Goal: Information Seeking & Learning: Check status

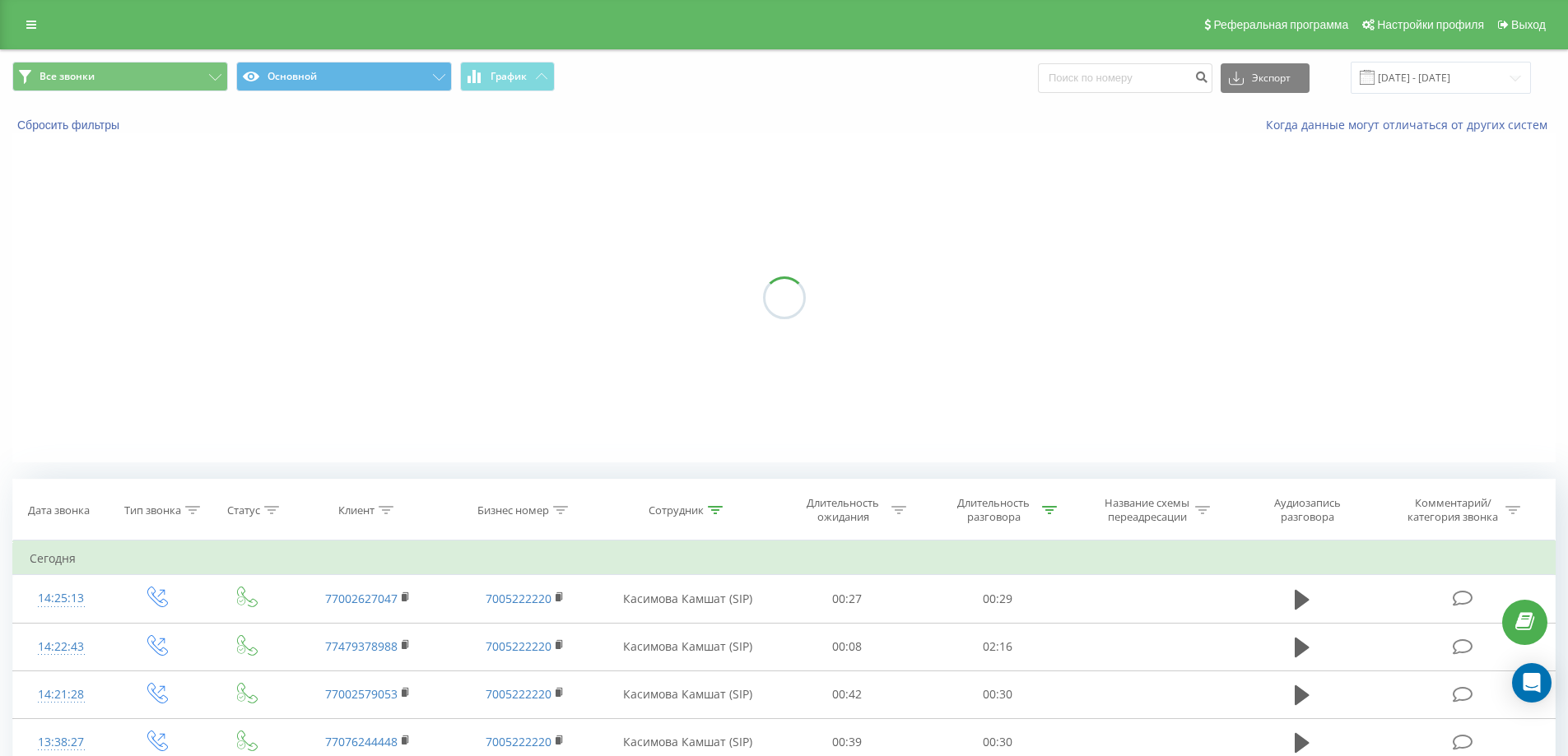
click at [0, 0] on button at bounding box center [0, 0] width 0 height 0
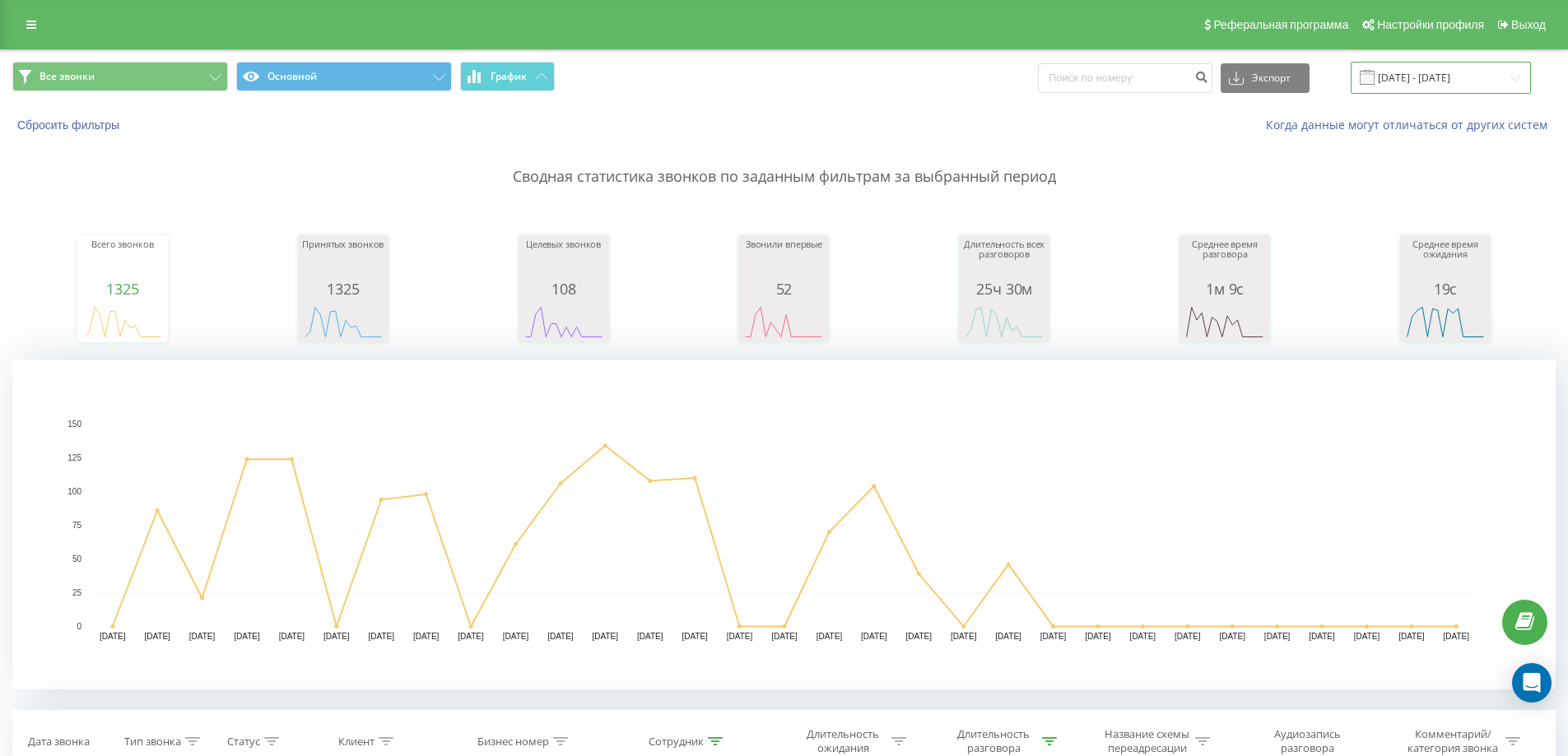
click at [1473, 81] on input "01.08.2025 - 31.08.2025" at bounding box center [1441, 78] width 181 height 32
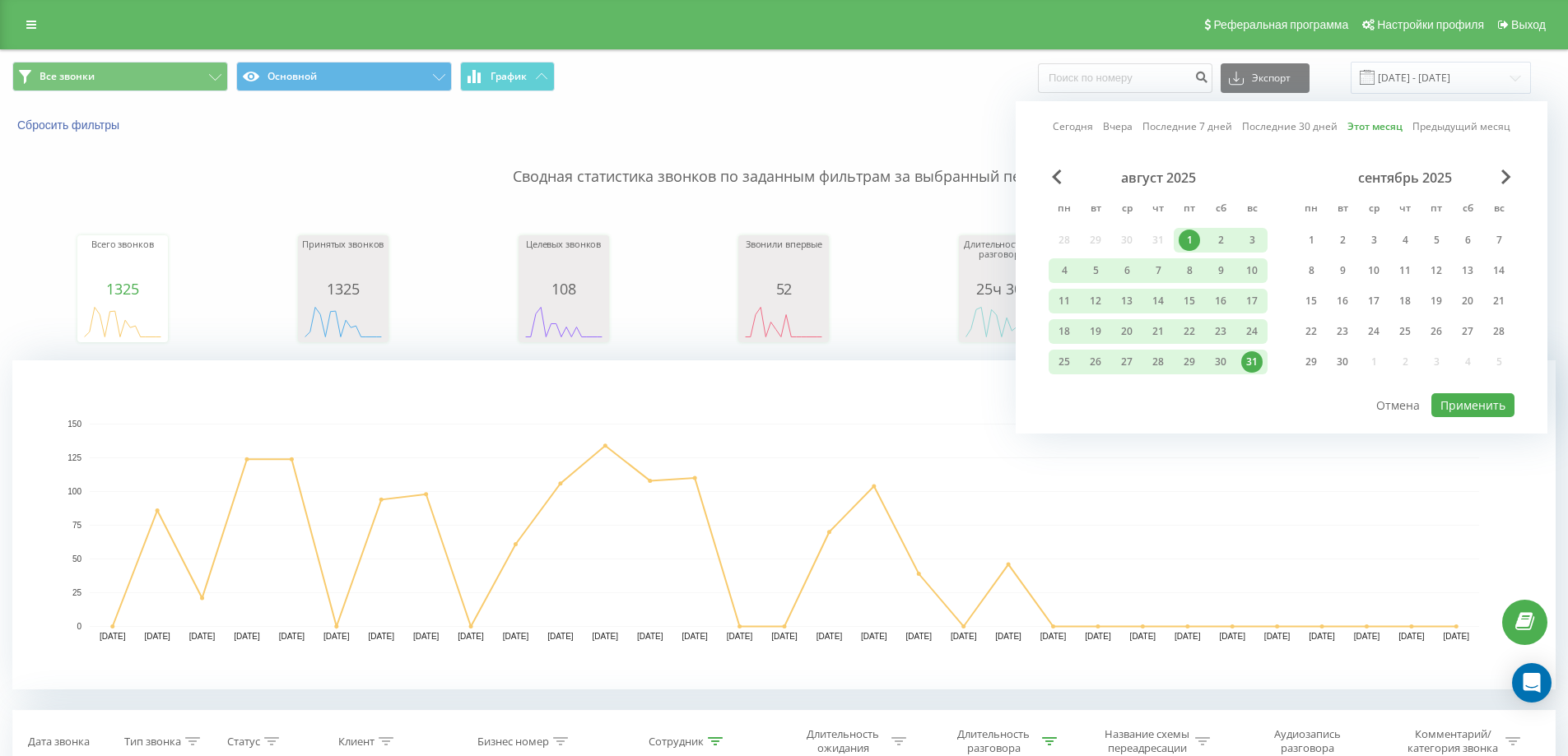
drag, startPoint x: 1072, startPoint y: 130, endPoint x: 1082, endPoint y: 132, distance: 10.2
click at [1071, 130] on link "Сегодня" at bounding box center [1073, 126] width 40 height 16
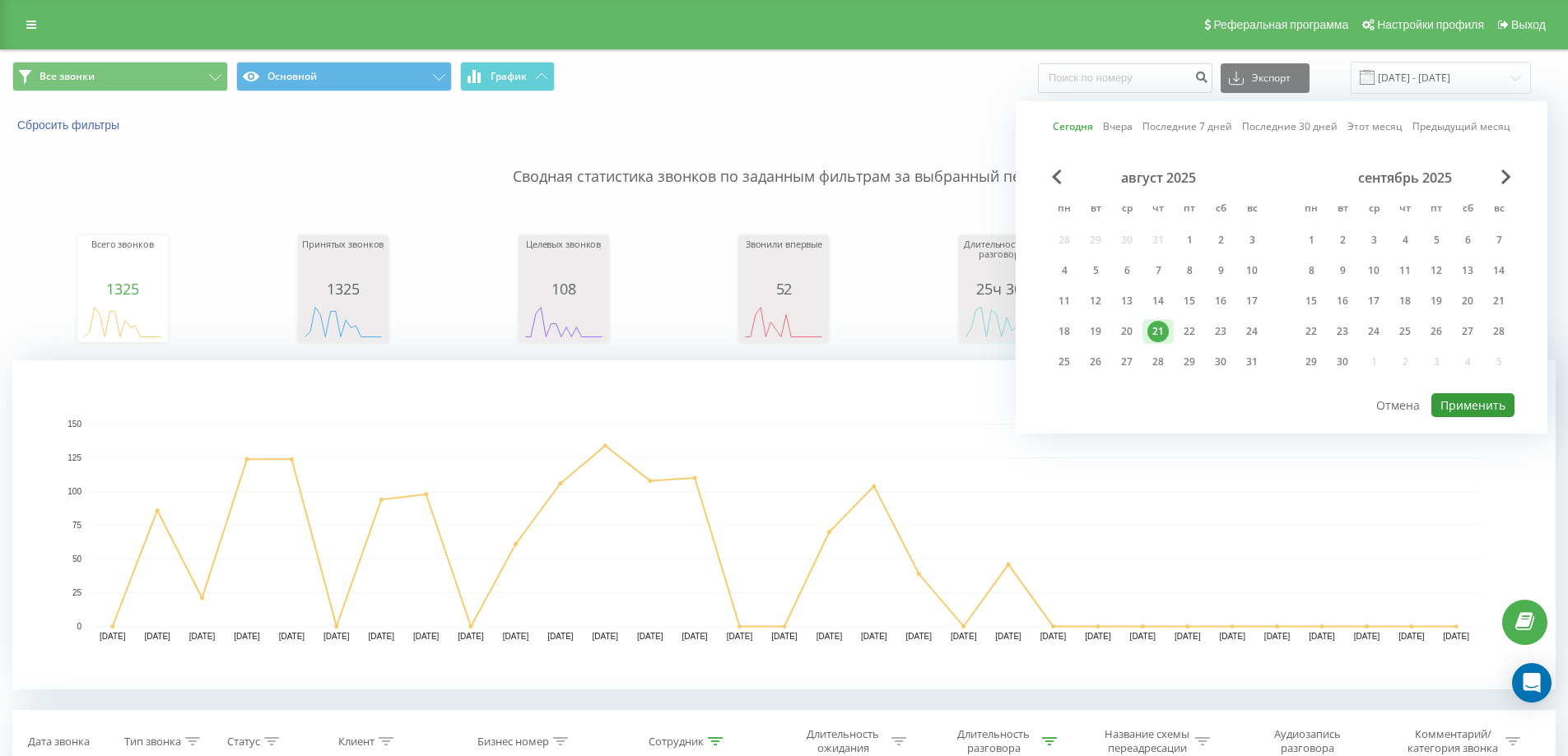
click at [1454, 407] on button "Применить" at bounding box center [1473, 404] width 83 height 23
type input "[DATE] - [DATE]"
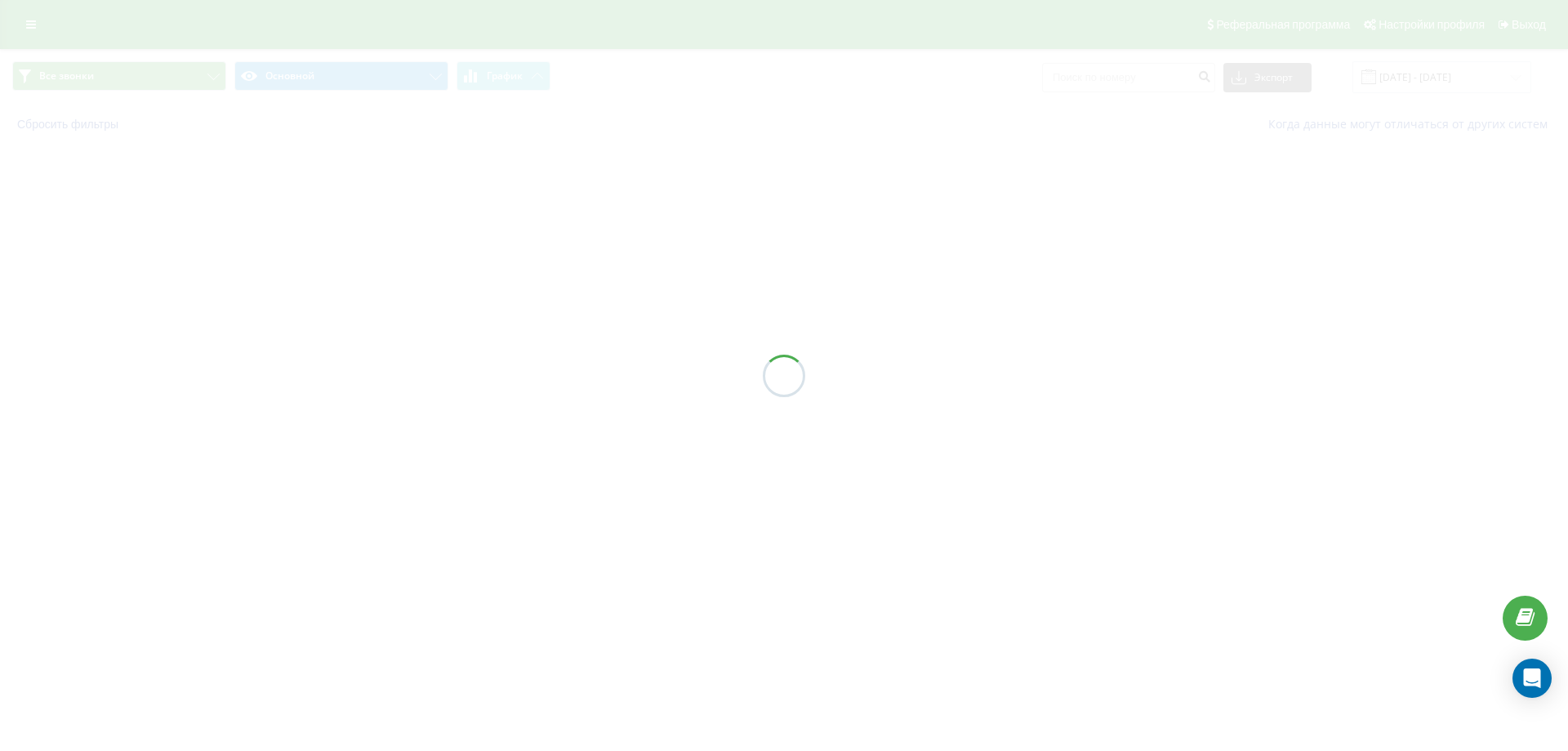
click at [0, 0] on icon at bounding box center [0, 0] width 0 height 0
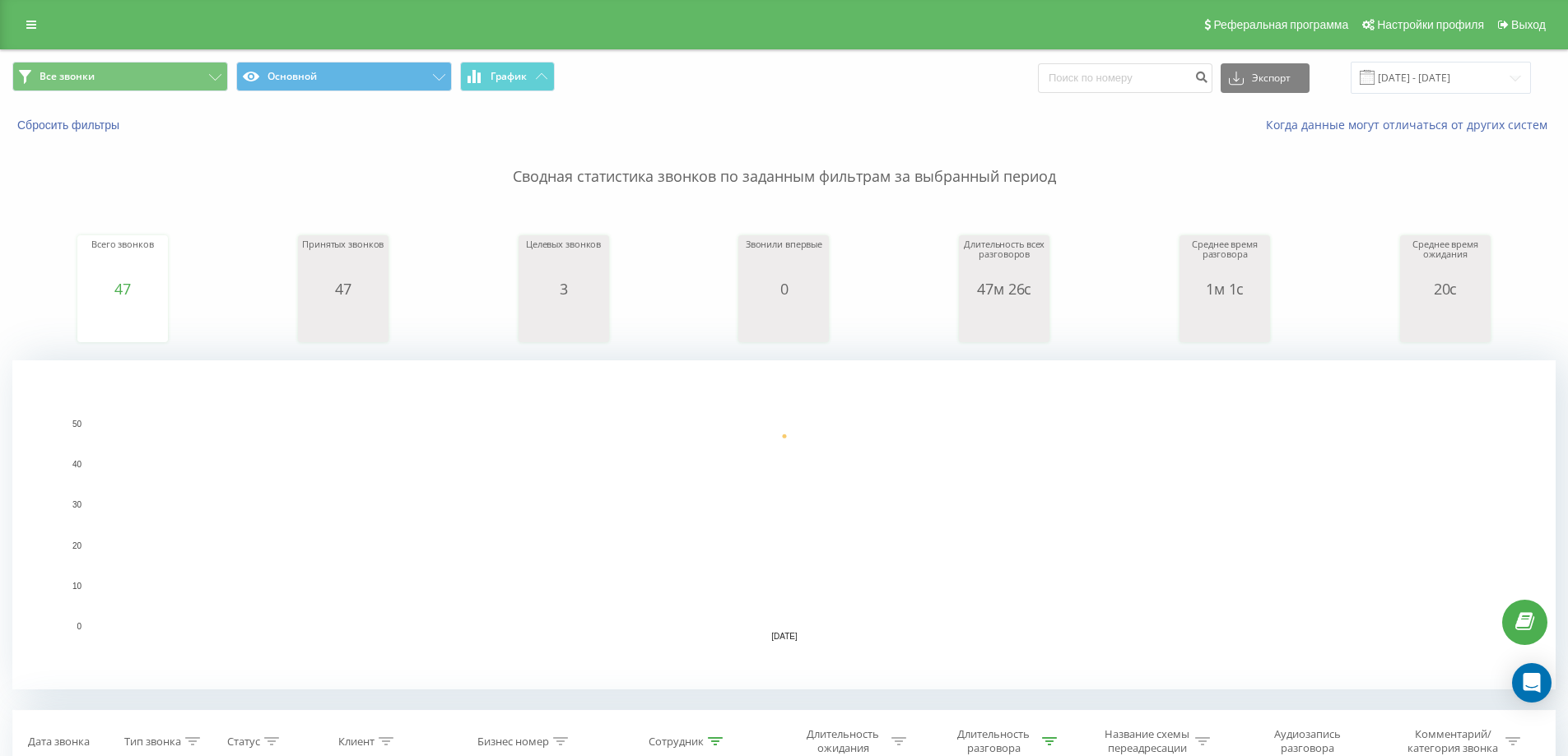
type input "77"
